Goal: Task Accomplishment & Management: Complete application form

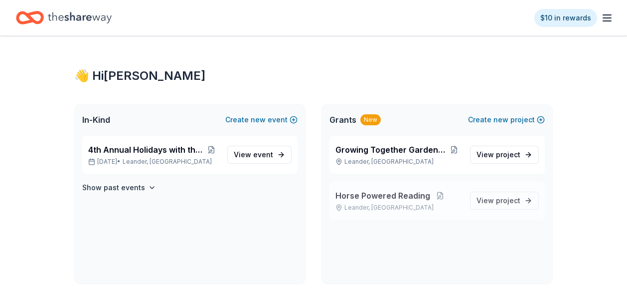
click at [388, 206] on p "Leander, TX" at bounding box center [398, 207] width 127 height 8
click at [494, 205] on span "View project" at bounding box center [498, 200] width 44 height 12
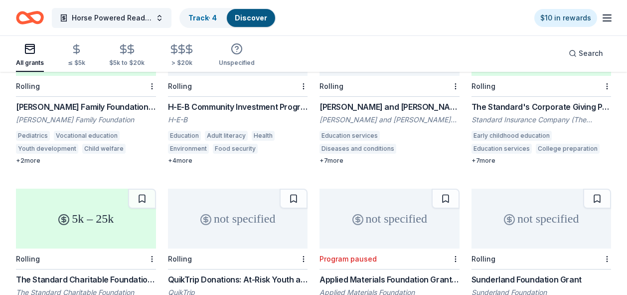
scroll to position [501, 0]
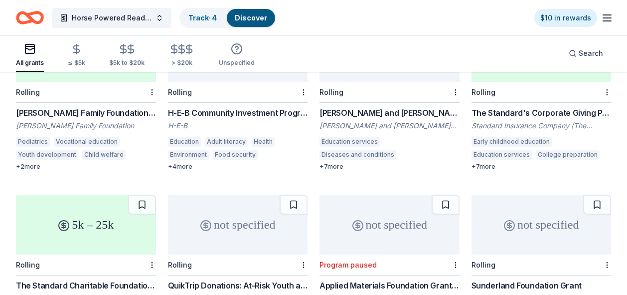
click at [204, 107] on div "H-E-B Community Investment Program" at bounding box center [238, 113] width 140 height 12
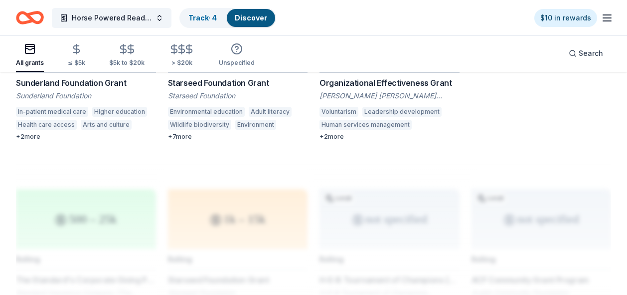
scroll to position [878, 0]
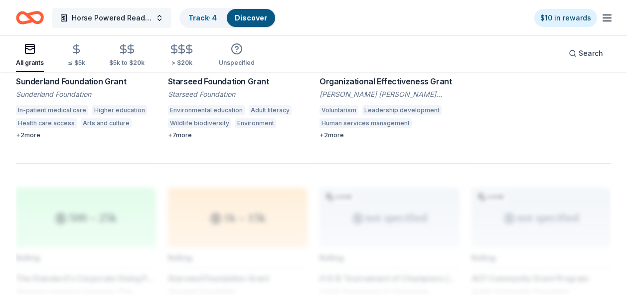
click at [158, 18] on button "Horse Powered Reading" at bounding box center [112, 18] width 120 height 20
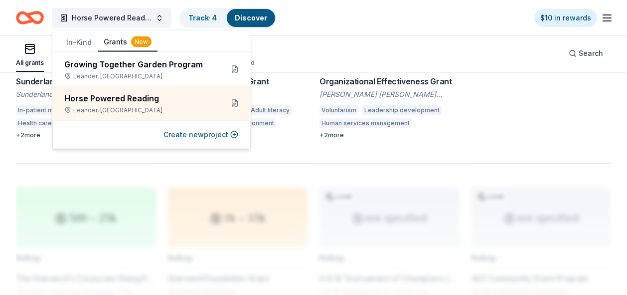
click at [64, 41] on button "In-Kind" at bounding box center [78, 42] width 37 height 18
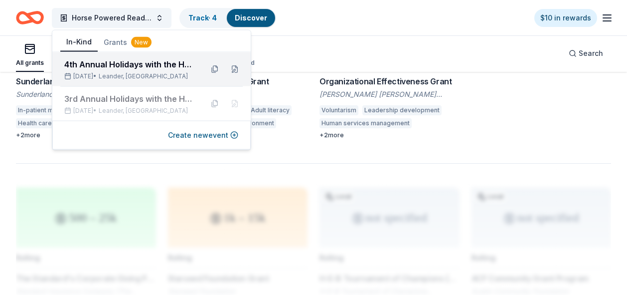
click at [79, 67] on div "4th Annual Holidays with the Horses" at bounding box center [129, 64] width 131 height 12
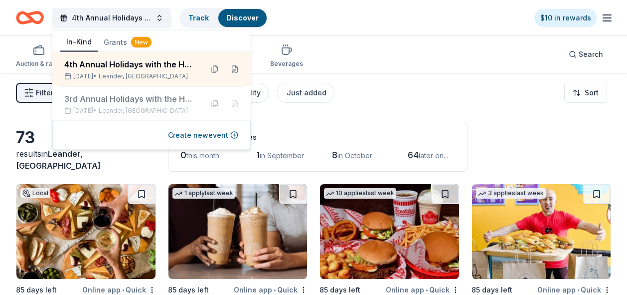
click at [390, 96] on div "Filter 2 Application methods Causes Eligibility Just added Sort" at bounding box center [313, 93] width 627 height 40
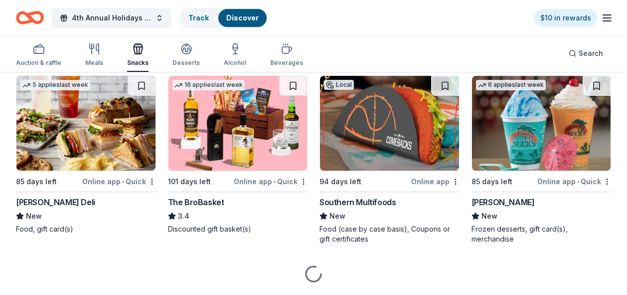
scroll to position [858, 0]
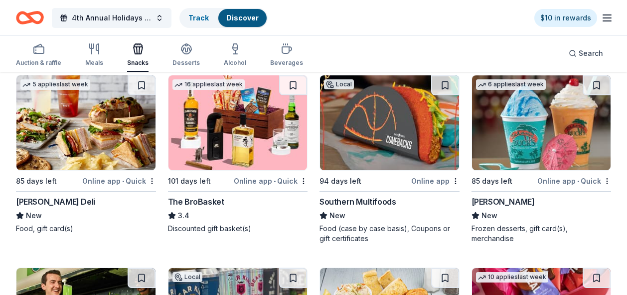
click at [110, 146] on img at bounding box center [85, 122] width 139 height 95
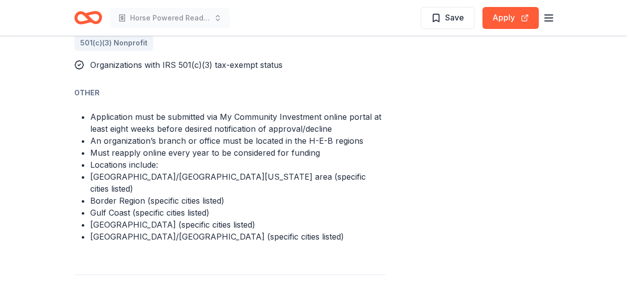
scroll to position [726, 0]
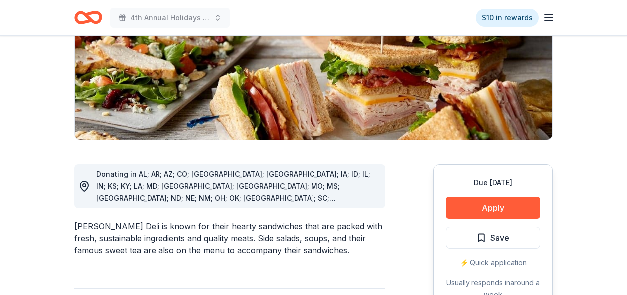
scroll to position [165, 0]
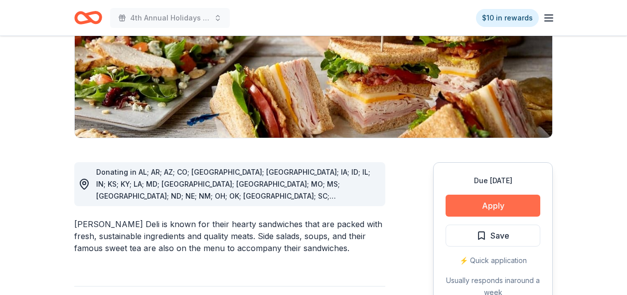
click at [494, 212] on button "Apply" at bounding box center [493, 205] width 95 height 22
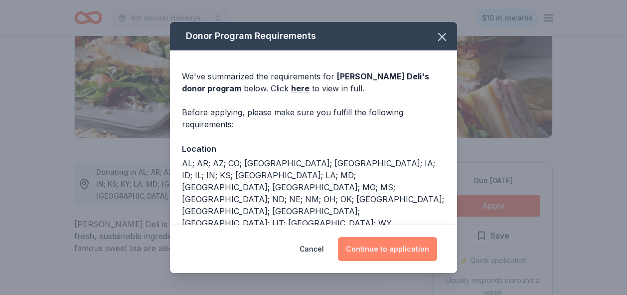
click at [381, 253] on button "Continue to application" at bounding box center [387, 249] width 99 height 24
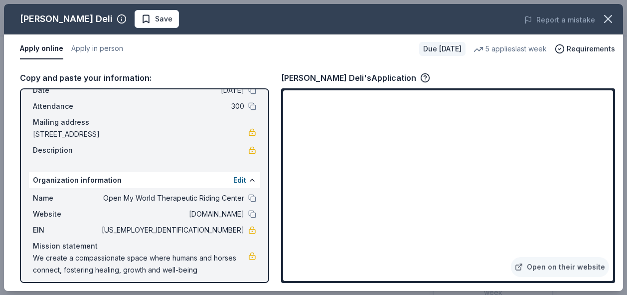
scroll to position [55, 0]
